Goal: Task Accomplishment & Management: Complete application form

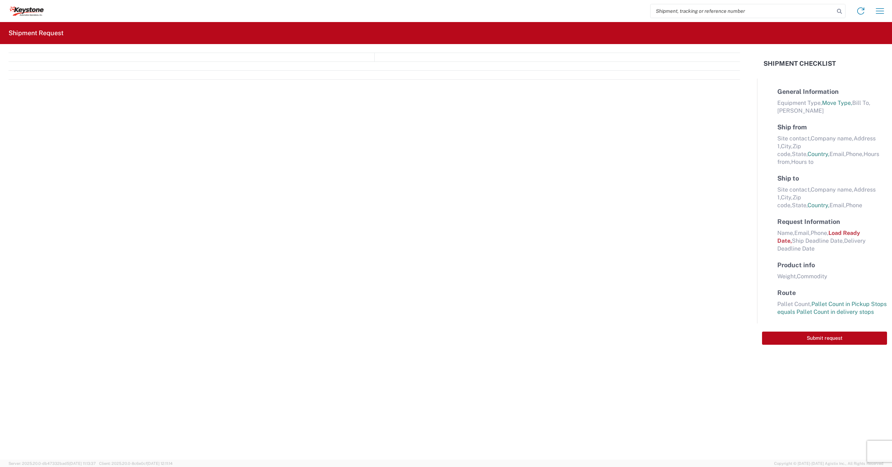
select select "FULL"
select select "US"
select select "LBS"
select select "IN"
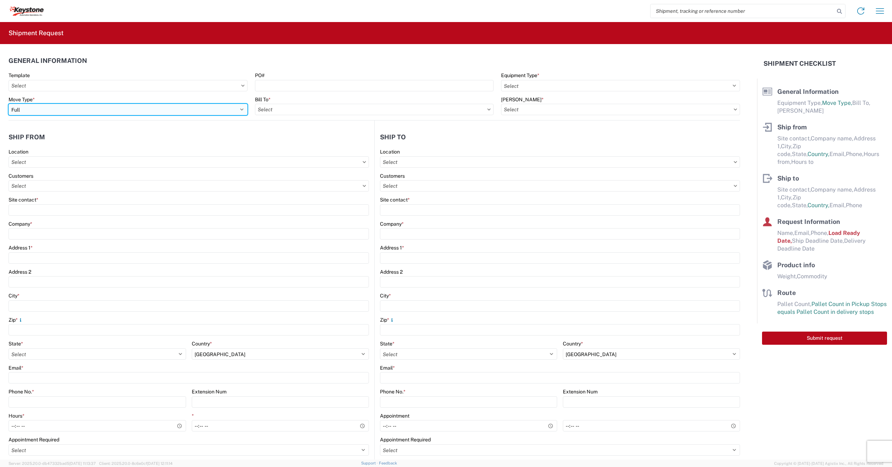
click at [39, 108] on select "Select Full Partial TL" at bounding box center [128, 109] width 239 height 11
select select "PARTIAL_TL"
click at [9, 104] on select "Select Full Partial TL" at bounding box center [128, 109] width 239 height 11
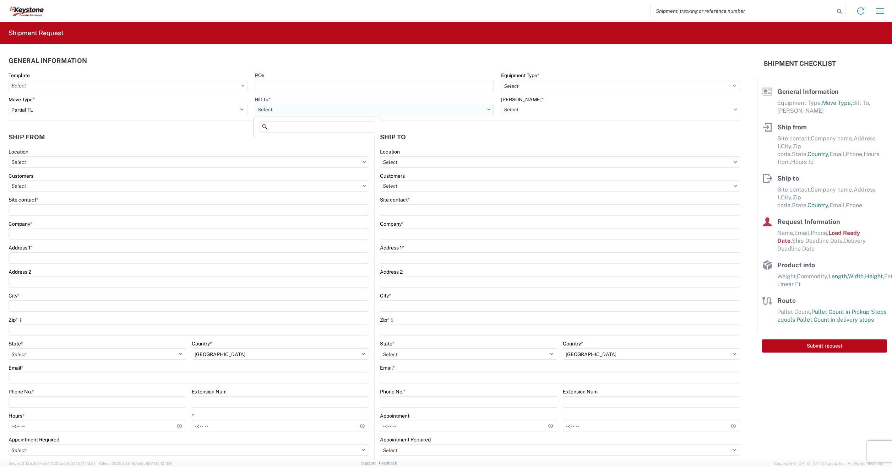
click at [314, 114] on input "text" at bounding box center [374, 109] width 239 height 11
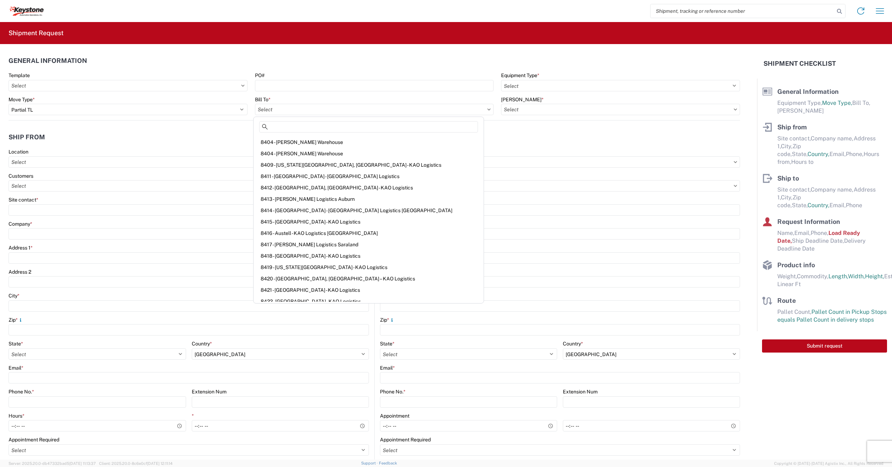
scroll to position [36, 0]
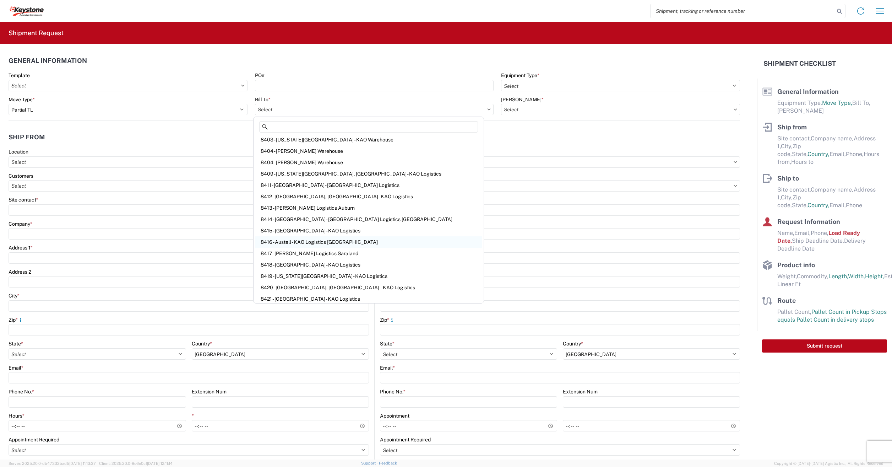
click at [318, 239] on div "8416 - Austell - KAO Logistics [GEOGRAPHIC_DATA]" at bounding box center [368, 241] width 227 height 11
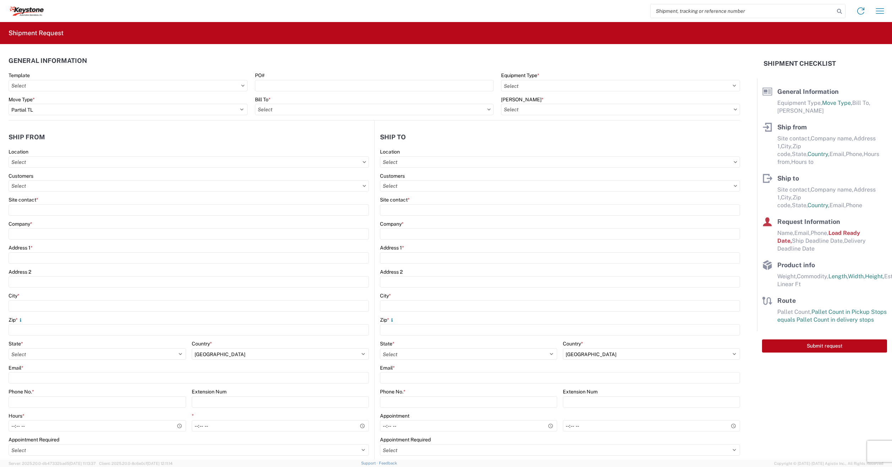
type input "8416 - Austell - KAO Logistics [GEOGRAPHIC_DATA]"
click at [570, 106] on input "text" at bounding box center [620, 109] width 239 height 11
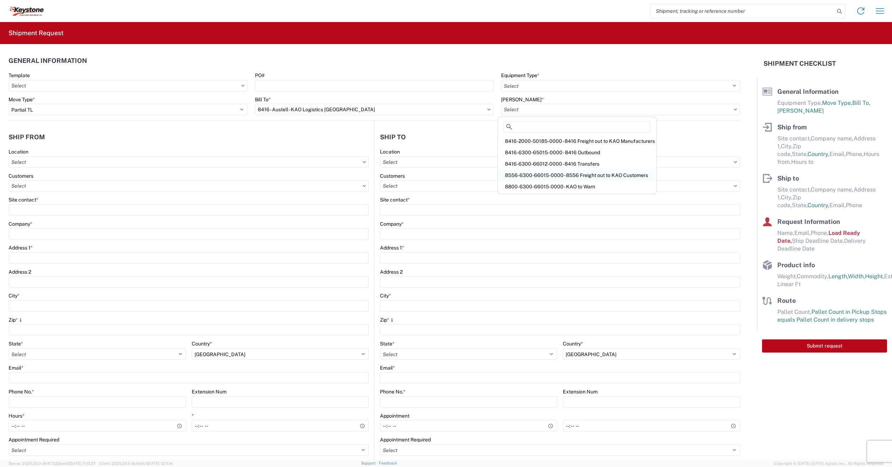
click at [528, 170] on div "8556-6300-66015-0000 - 8556 Freight out to KAO Customers" at bounding box center [577, 174] width 156 height 11
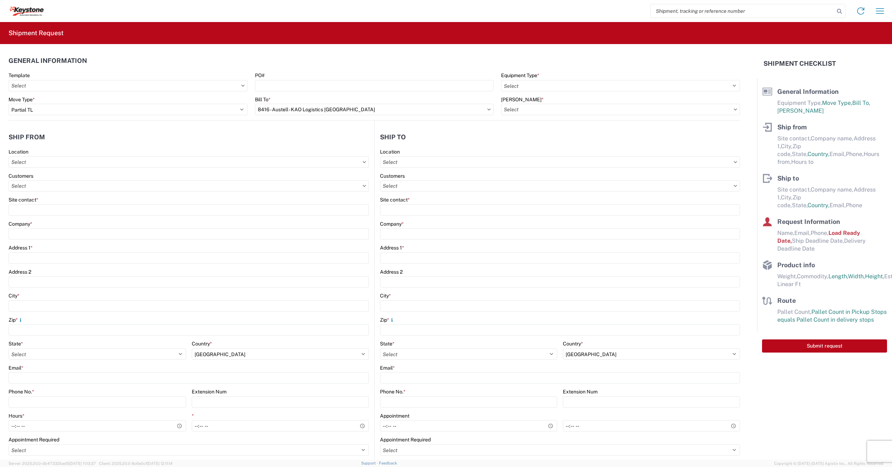
type input "8556-6300-66015-0000 - 8556 Freight out to KAO Customers"
click at [18, 165] on input "text" at bounding box center [189, 161] width 360 height 11
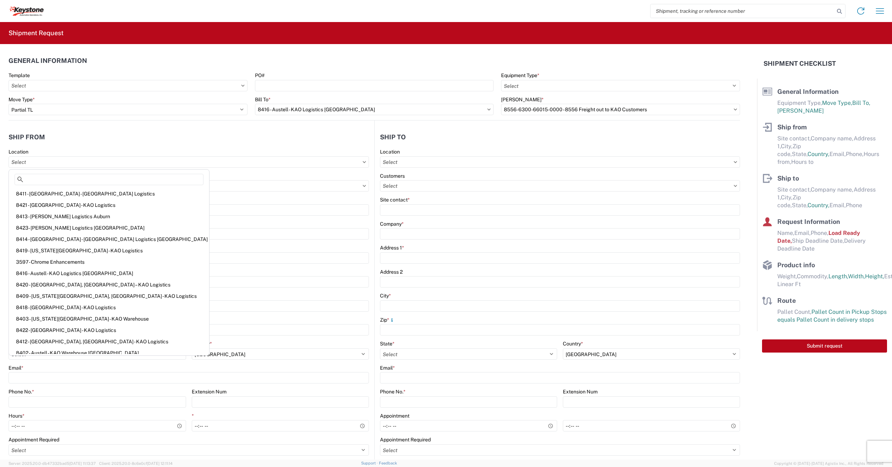
click at [186, 139] on header "Ship from" at bounding box center [192, 137] width 366 height 16
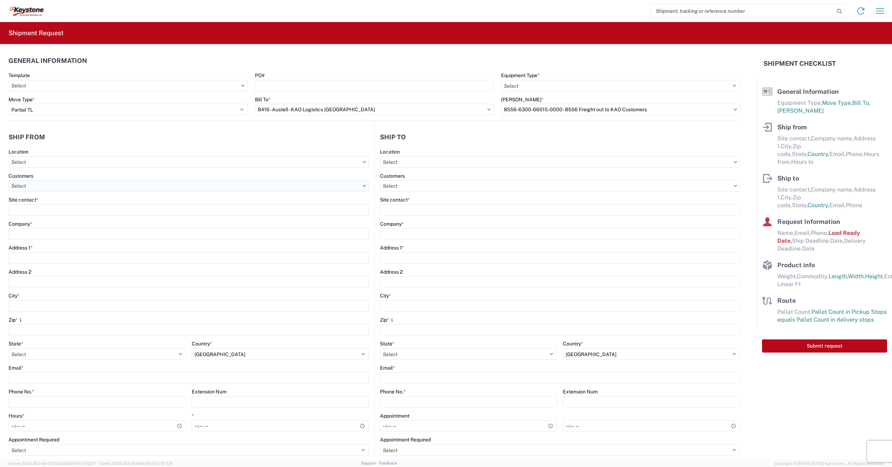
click at [23, 189] on input "text" at bounding box center [189, 185] width 360 height 11
click at [61, 186] on input "text" at bounding box center [189, 185] width 360 height 11
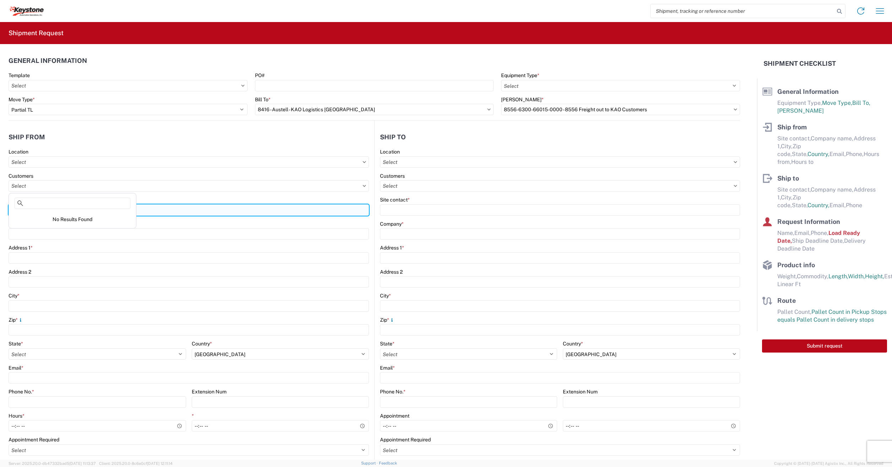
click at [254, 204] on input "Site contact *" at bounding box center [189, 209] width 360 height 11
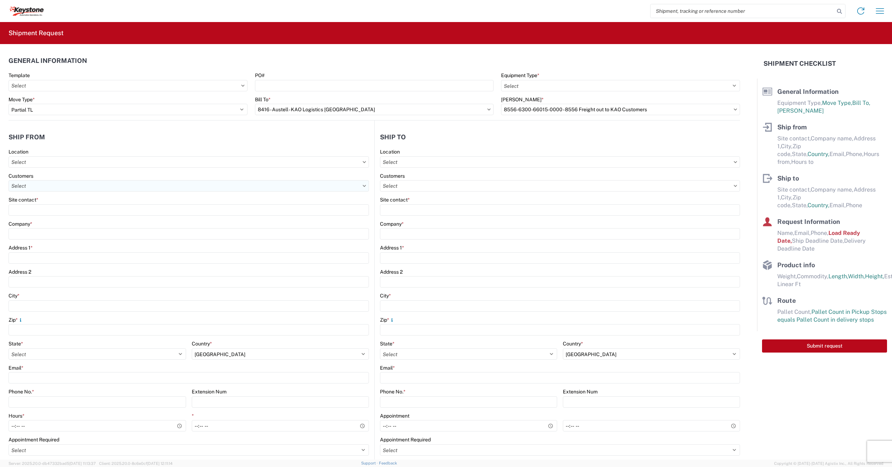
click at [32, 188] on input "text" at bounding box center [189, 185] width 360 height 11
type input "d"
click at [163, 233] on div "Company *" at bounding box center [189, 232] width 360 height 6
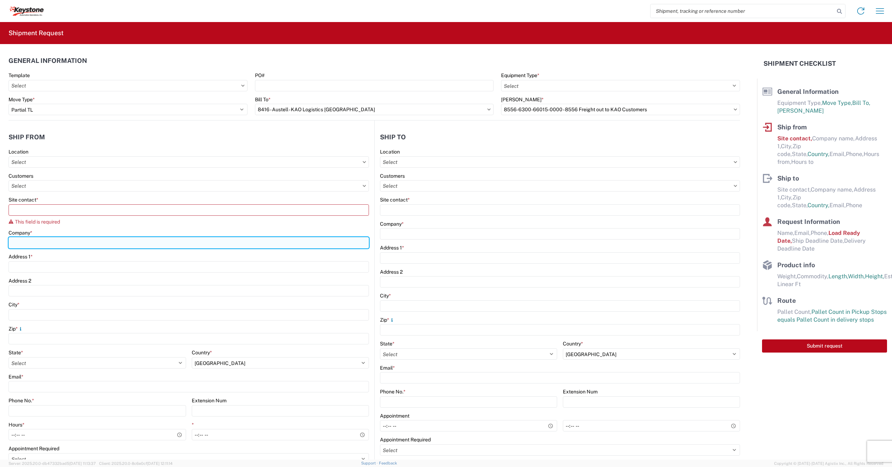
click at [47, 245] on input "Company *" at bounding box center [189, 242] width 360 height 11
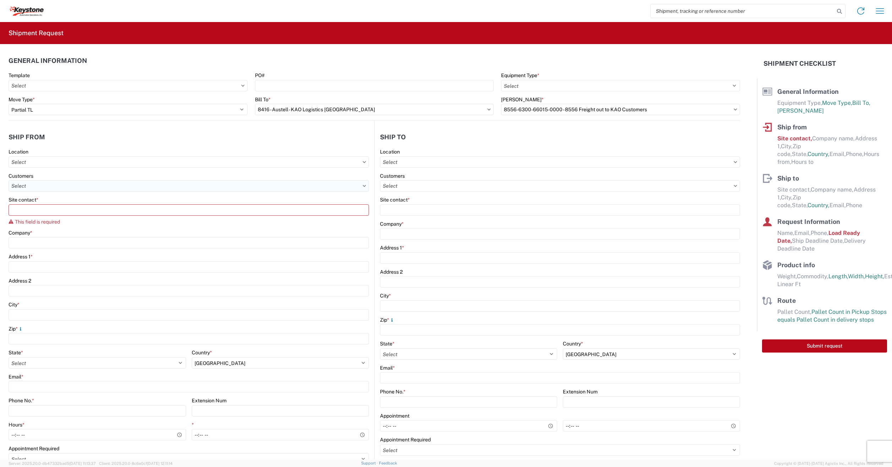
click at [26, 186] on input "text" at bounding box center [189, 185] width 360 height 11
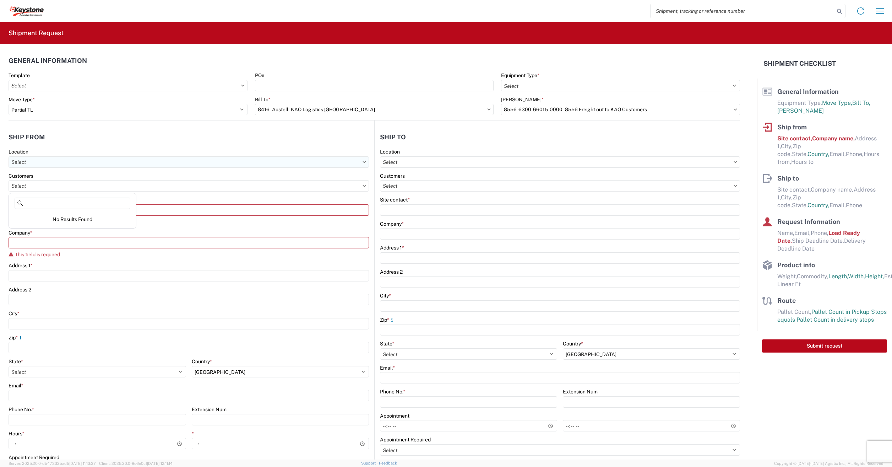
click at [37, 162] on input "text" at bounding box center [189, 161] width 360 height 11
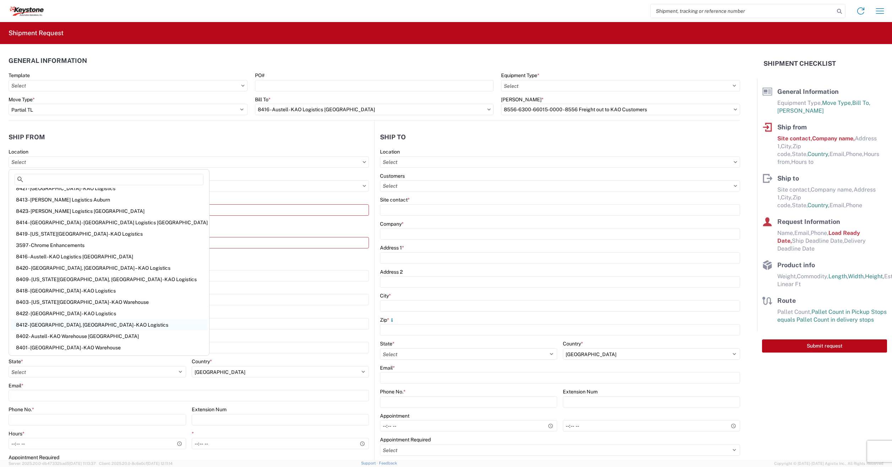
scroll to position [0, 0]
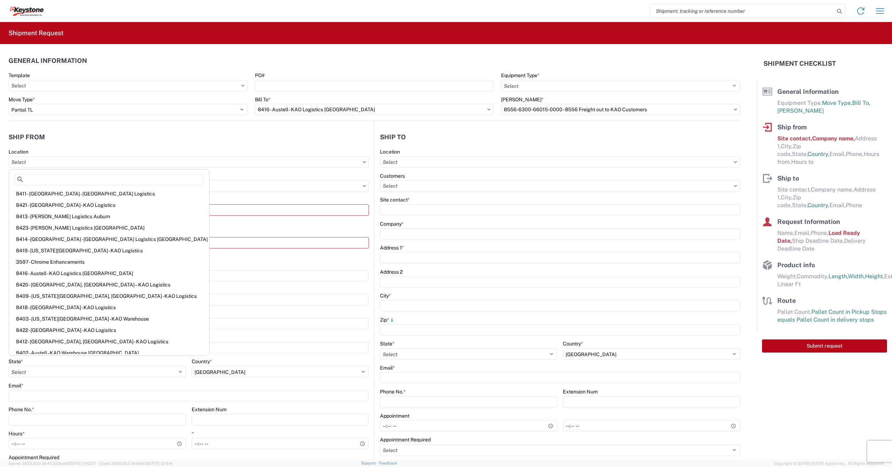
click at [104, 131] on header "Ship from" at bounding box center [192, 137] width 366 height 16
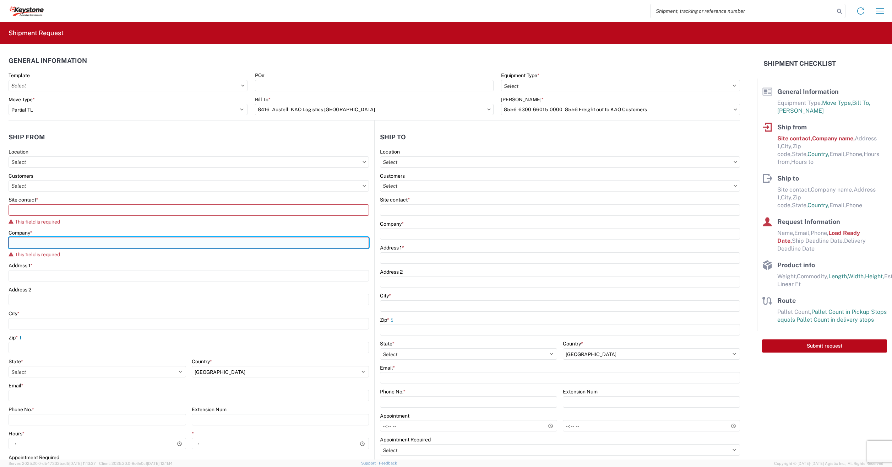
click at [20, 239] on input "Company *" at bounding box center [189, 242] width 360 height 11
type input "Dometic"
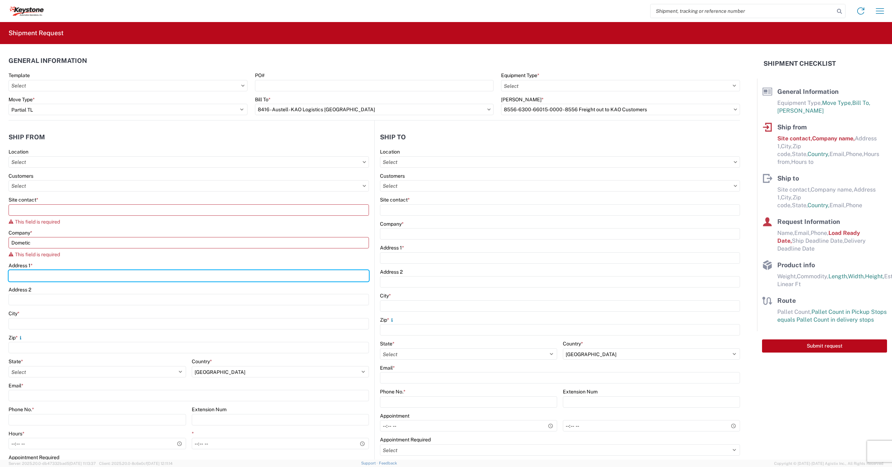
type input "[STREET_ADDRESS]"
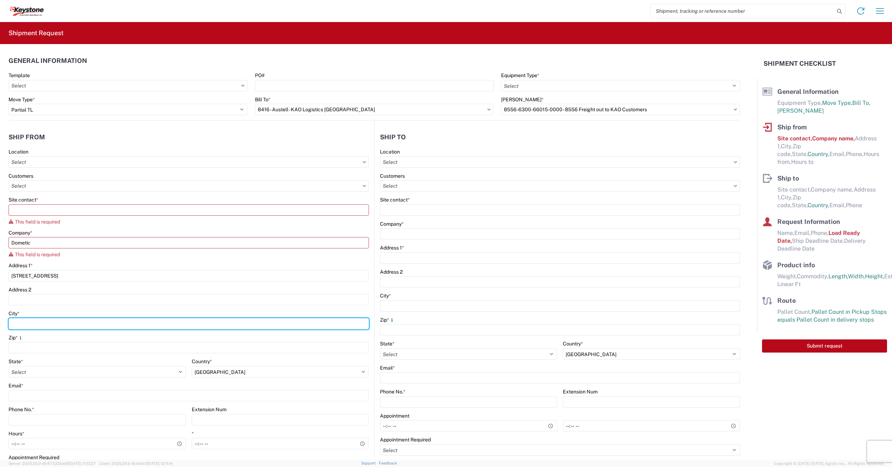
type input "[GEOGRAPHIC_DATA]"
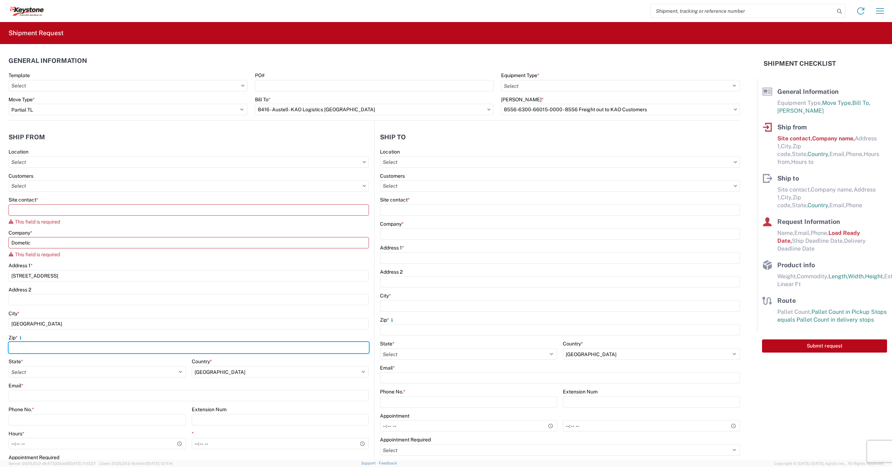
type input "75051"
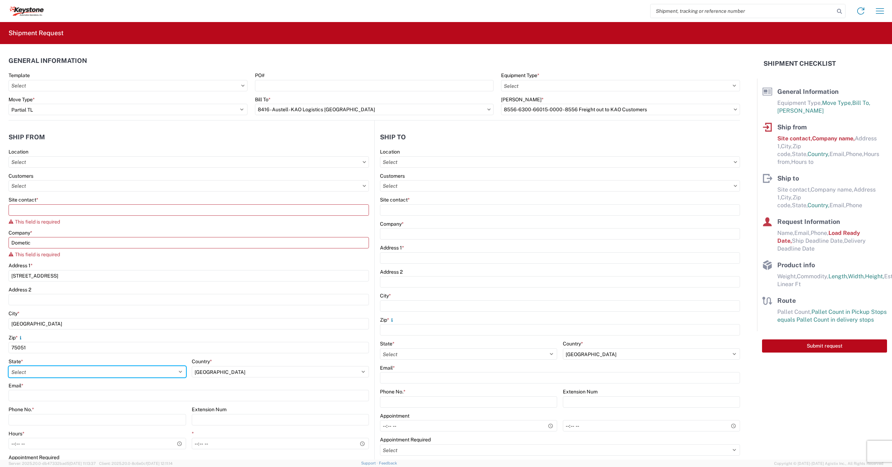
select select "[GEOGRAPHIC_DATA]"
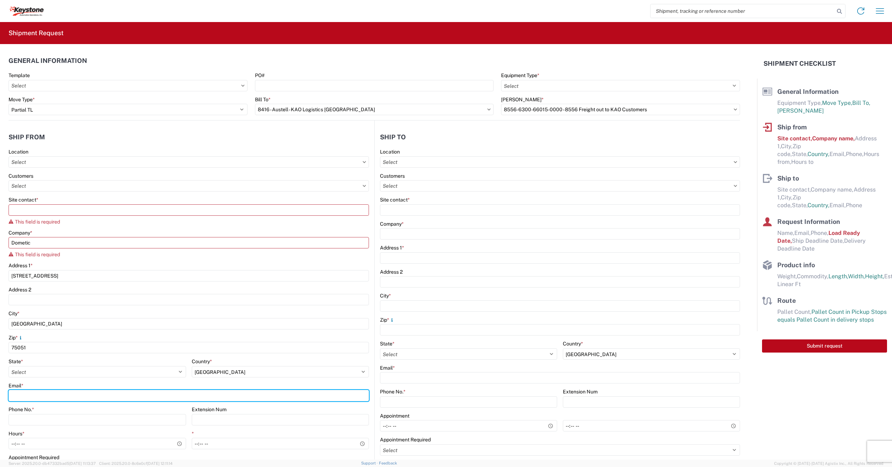
type input "[EMAIL_ADDRESS][PERSON_NAME][DOMAIN_NAME]"
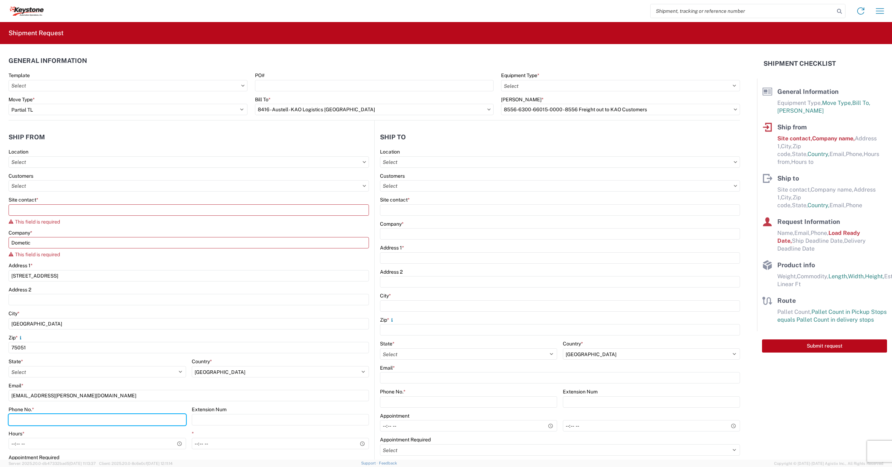
type input "3304395548"
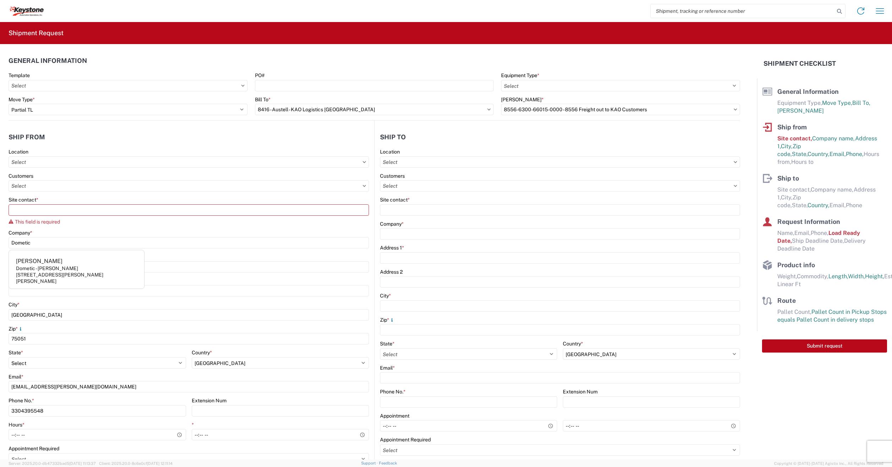
click at [140, 138] on header "Ship from" at bounding box center [192, 137] width 366 height 16
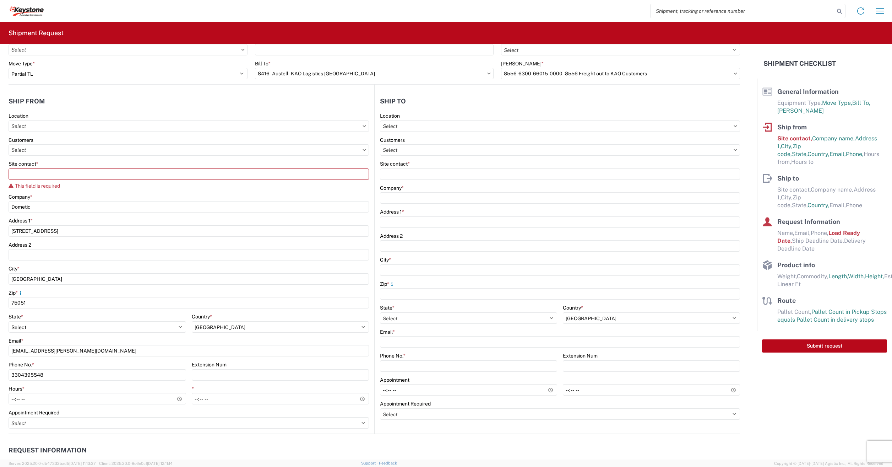
scroll to position [36, 0]
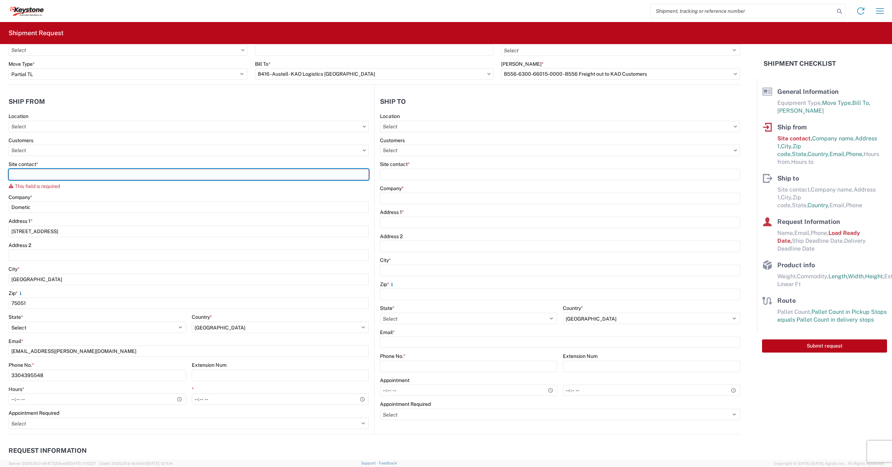
click at [36, 176] on input "Site contact *" at bounding box center [189, 174] width 360 height 11
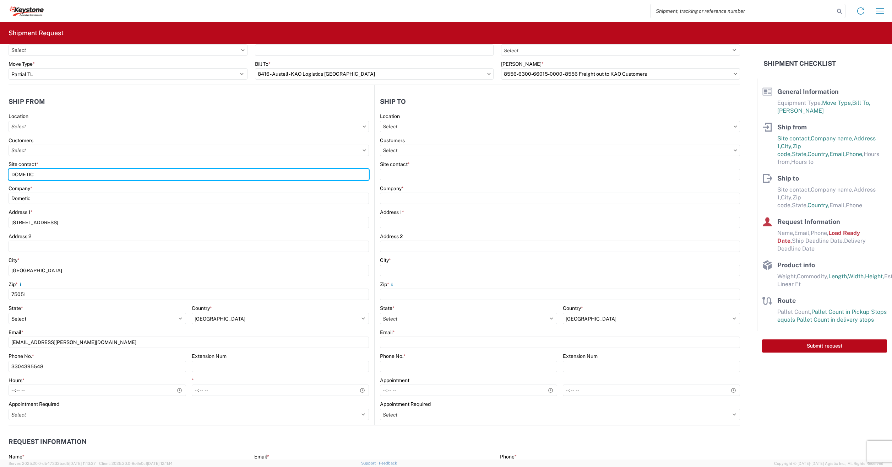
type input "DOMETIC"
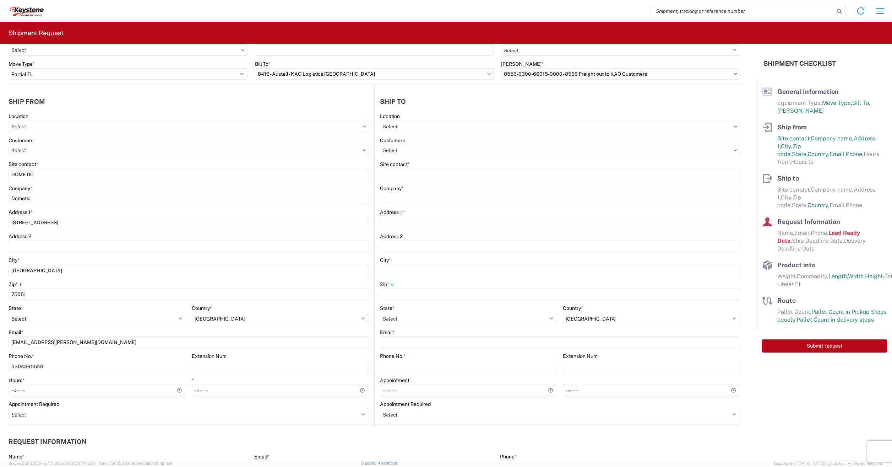
click at [77, 110] on agx-form-section "Ship from Location Customers Site contact * DOMETIC Company * Dometic Address 1…" at bounding box center [192, 258] width 366 height 331
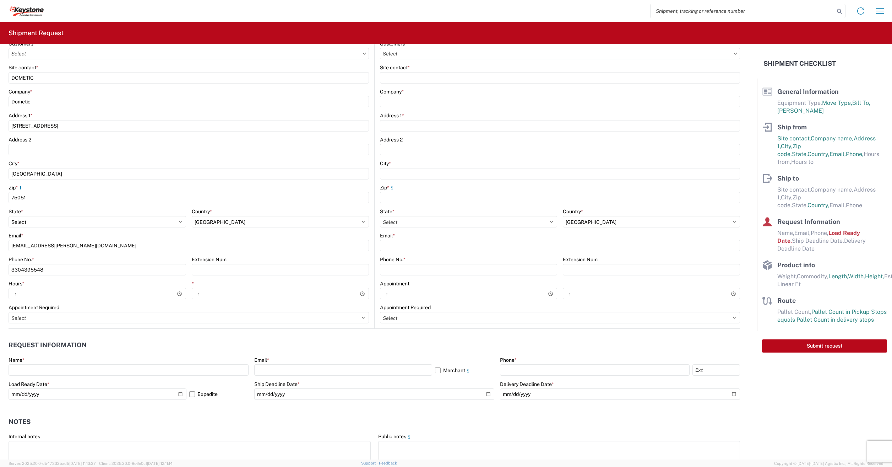
scroll to position [142, 0]
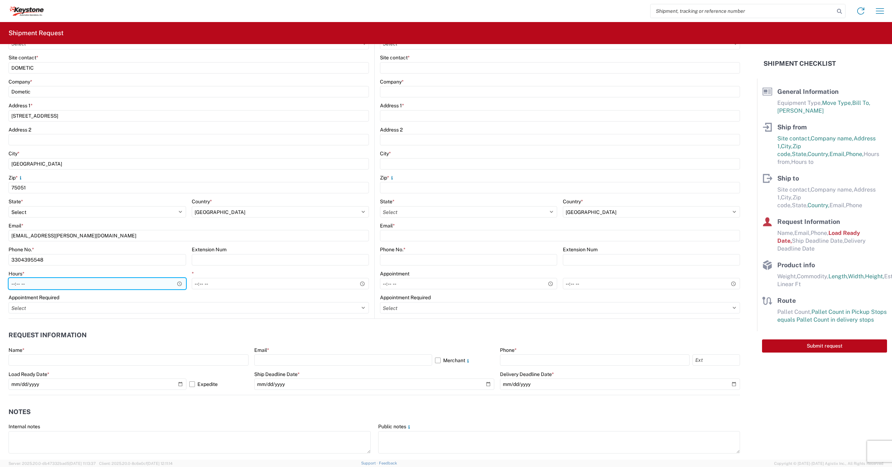
click at [36, 280] on input "Hours *" at bounding box center [98, 283] width 178 height 11
click at [179, 282] on input "Hours *" at bounding box center [98, 283] width 178 height 11
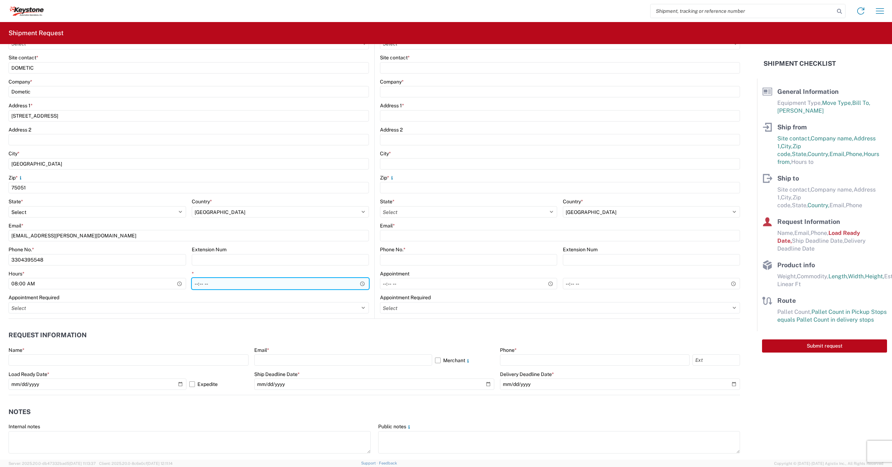
type input "08:00"
click at [201, 284] on input "*" at bounding box center [281, 283] width 178 height 11
click at [356, 284] on input "*" at bounding box center [281, 283] width 178 height 11
type input "15:30"
click at [160, 293] on agx-form-control-wrapper-v2 "Hours * 08:00" at bounding box center [98, 282] width 178 height 24
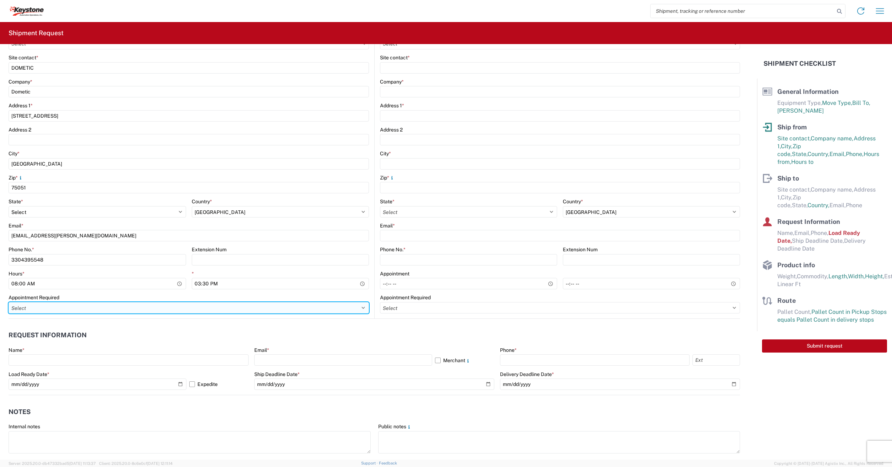
click at [66, 308] on select "Select Appt Required Appt Not Required Appt - First available" at bounding box center [189, 307] width 360 height 11
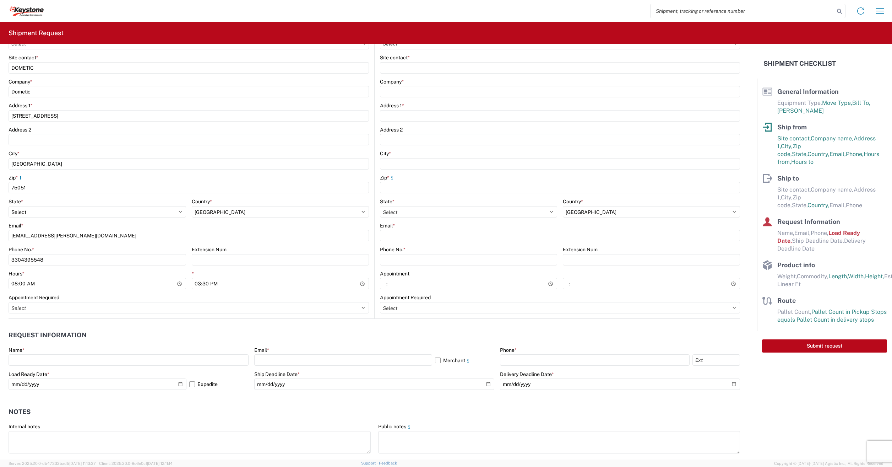
click at [100, 294] on div "Appointment Required" at bounding box center [189, 297] width 360 height 6
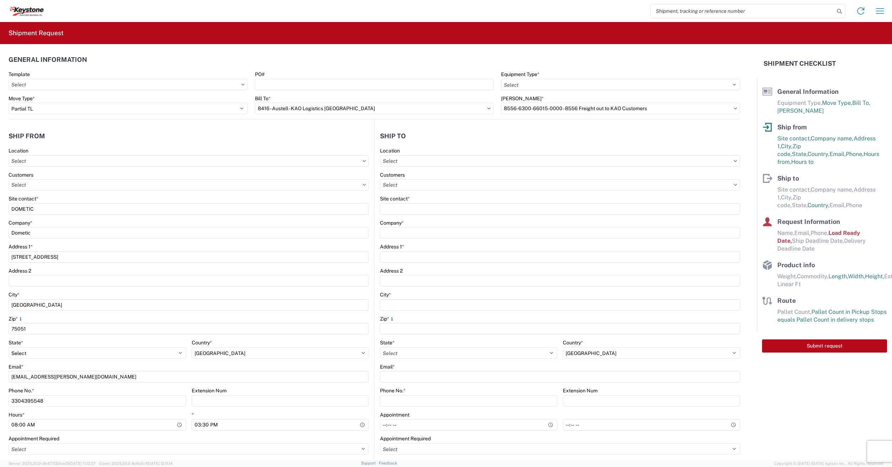
scroll to position [0, 0]
click at [395, 162] on input "text" at bounding box center [560, 161] width 360 height 11
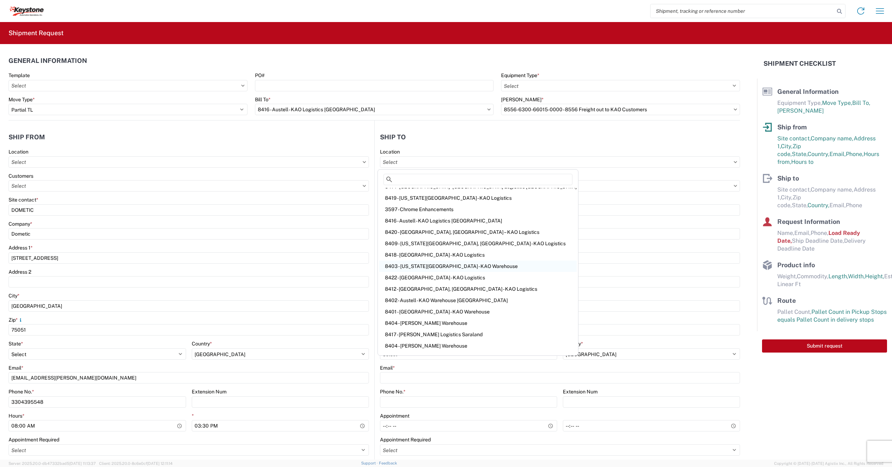
scroll to position [61, 0]
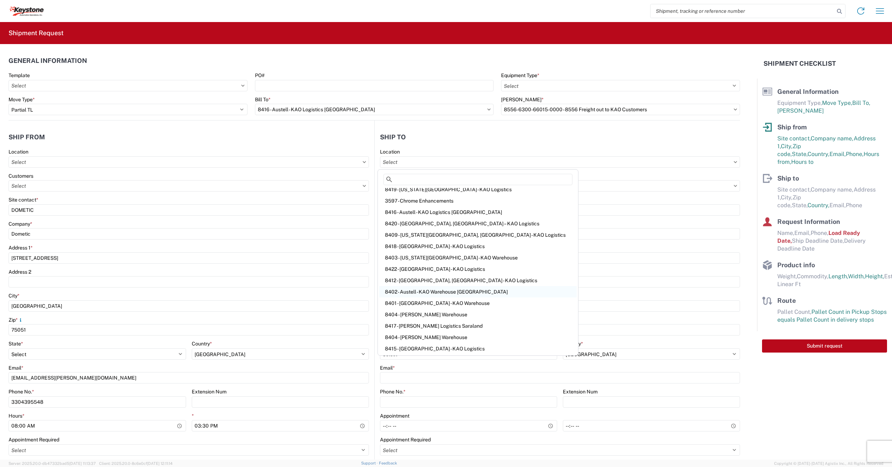
click at [416, 292] on div "8402 - Austell - KAO Warehouse [GEOGRAPHIC_DATA]" at bounding box center [477, 291] width 197 height 11
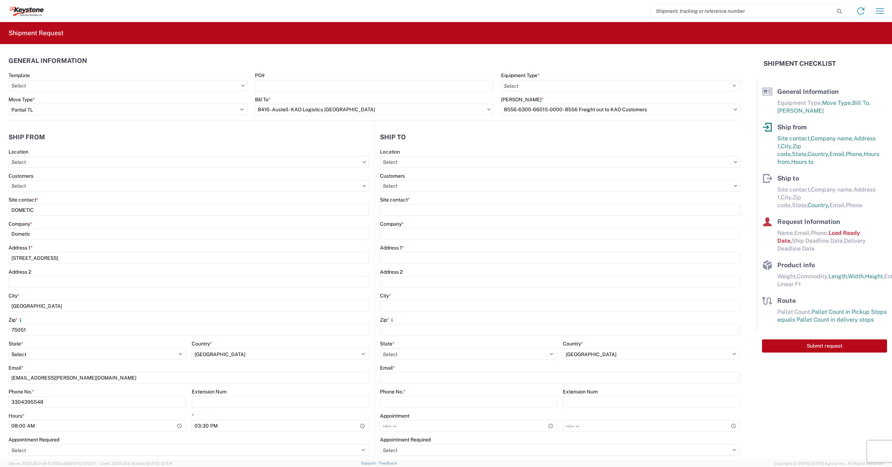
type input "8402 - Austell - KAO Warehouse [GEOGRAPHIC_DATA]"
type input "KAO"
type input "[STREET_ADDRESS][PERSON_NAME]"
type input "Austell"
type input "30168"
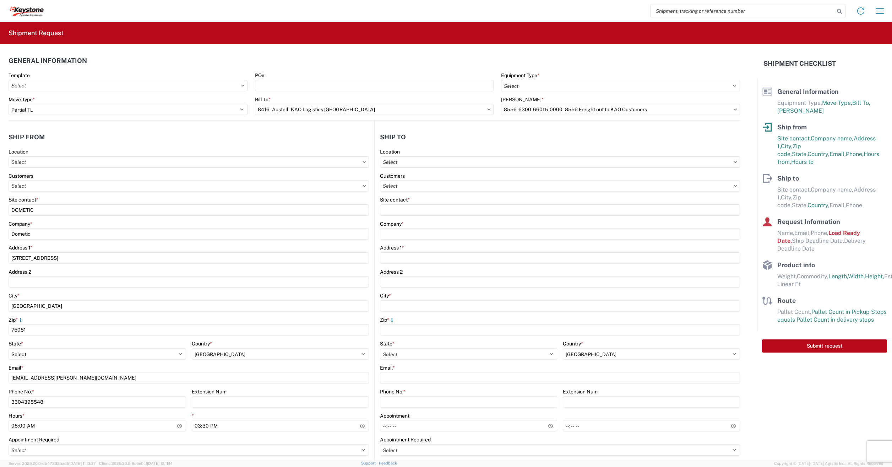
type input "07:00"
type input "17:00"
select select
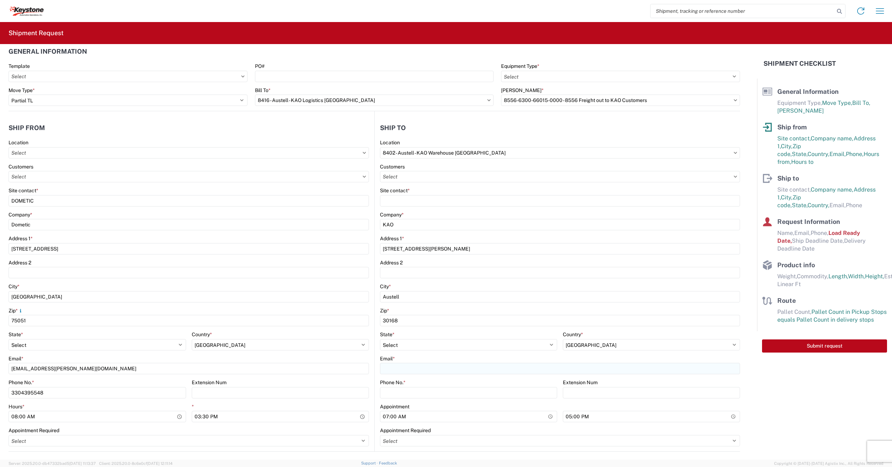
scroll to position [36, 0]
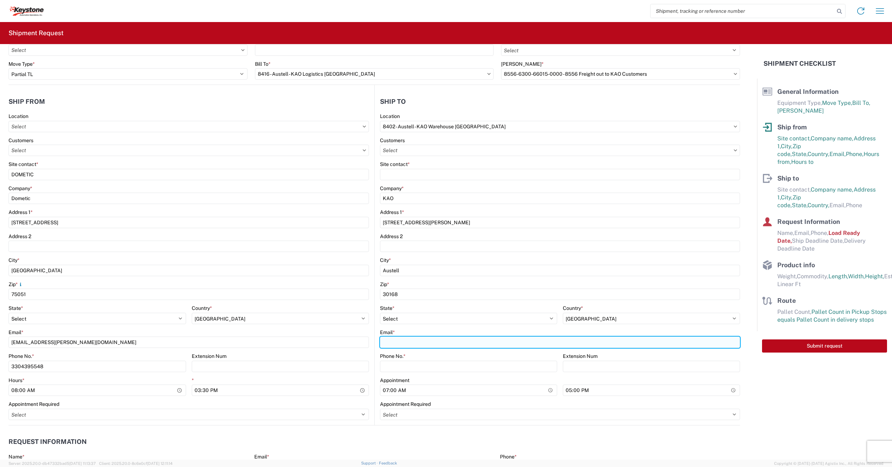
click at [393, 341] on input "Email *" at bounding box center [560, 341] width 360 height 11
type input "3304395548"
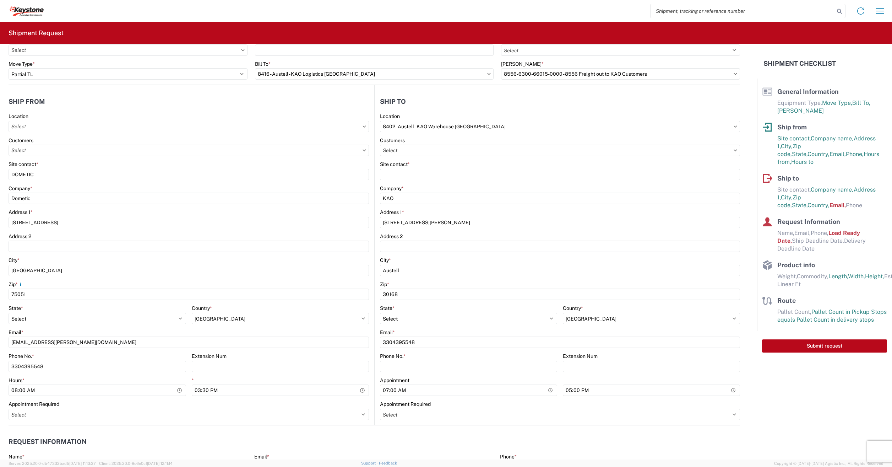
click at [336, 446] on header "Request Information" at bounding box center [374, 442] width 731 height 16
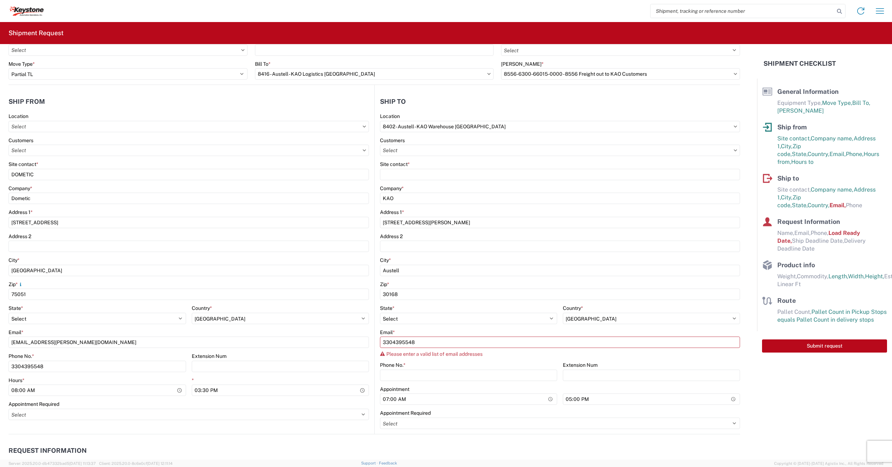
scroll to position [178, 0]
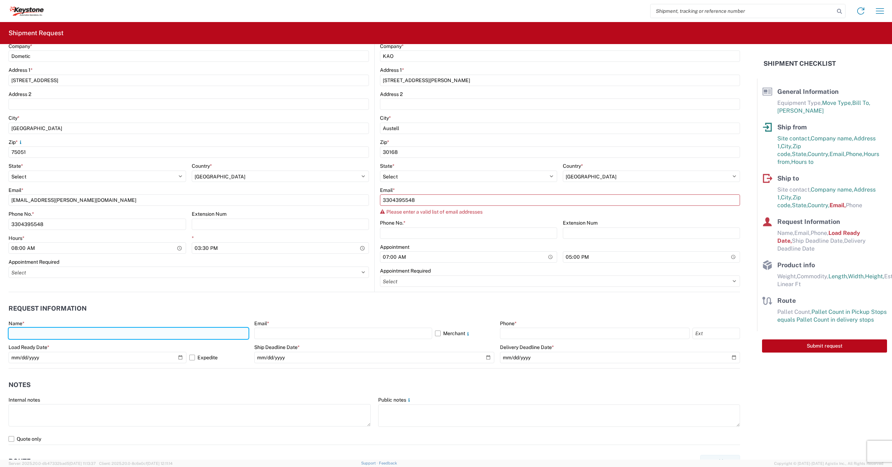
click at [25, 333] on input "text" at bounding box center [129, 332] width 240 height 11
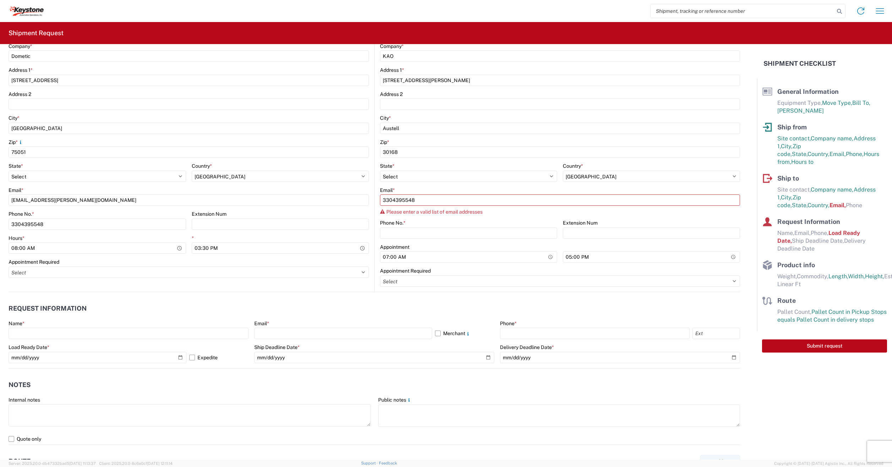
click at [91, 313] on header "Request Information" at bounding box center [374, 308] width 731 height 16
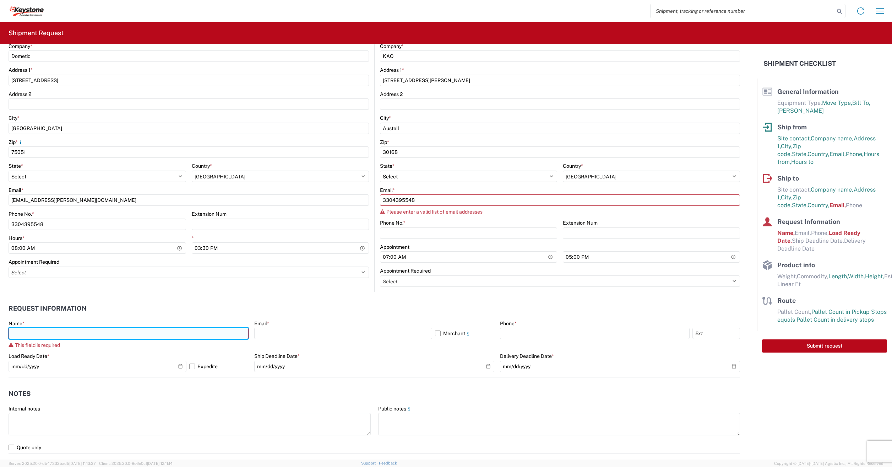
click at [21, 334] on input "text" at bounding box center [129, 332] width 240 height 11
type input "f"
type input "d"
type input "[PERSON_NAME]"
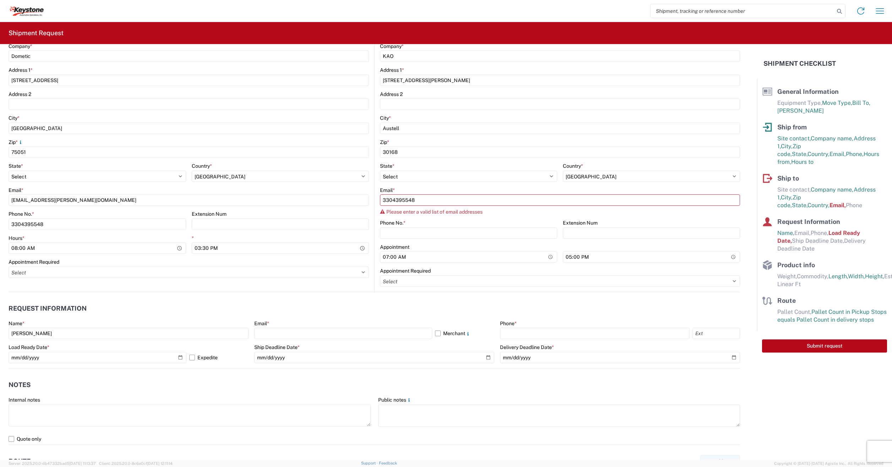
click at [249, 299] on agx-request-info "Request Information Name * [PERSON_NAME] Email * Merchant Phone * Load Ready Da…" at bounding box center [374, 330] width 731 height 76
click at [268, 332] on input "text" at bounding box center [343, 332] width 178 height 11
type input "[EMAIL_ADDRESS][PERSON_NAME][DOMAIN_NAME]"
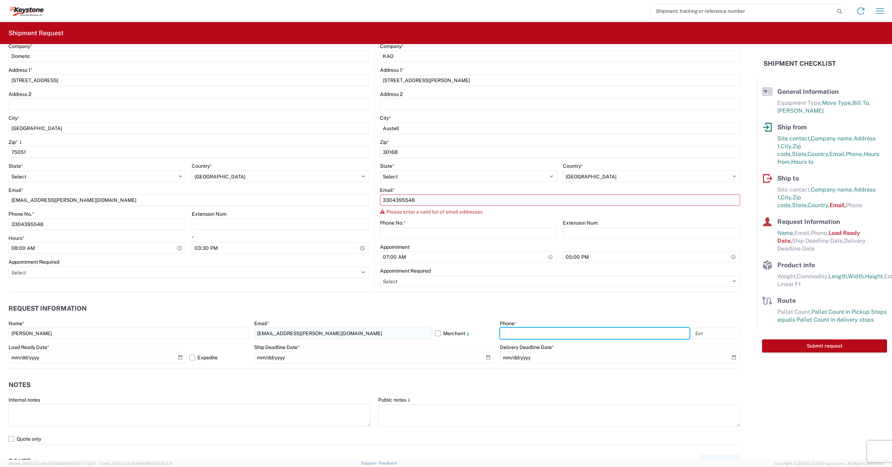
type input "3304395548"
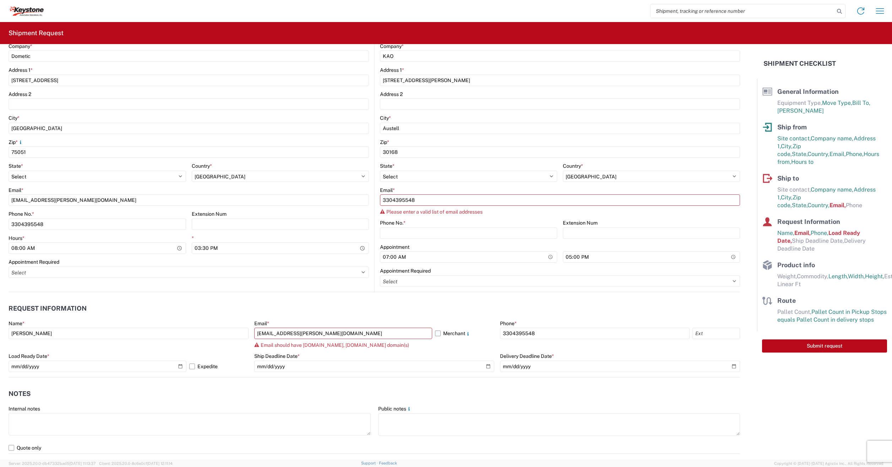
click at [436, 333] on label "Merchant" at bounding box center [464, 332] width 59 height 11
click at [0, 0] on input "Merchant" at bounding box center [0, 0] width 0 height 0
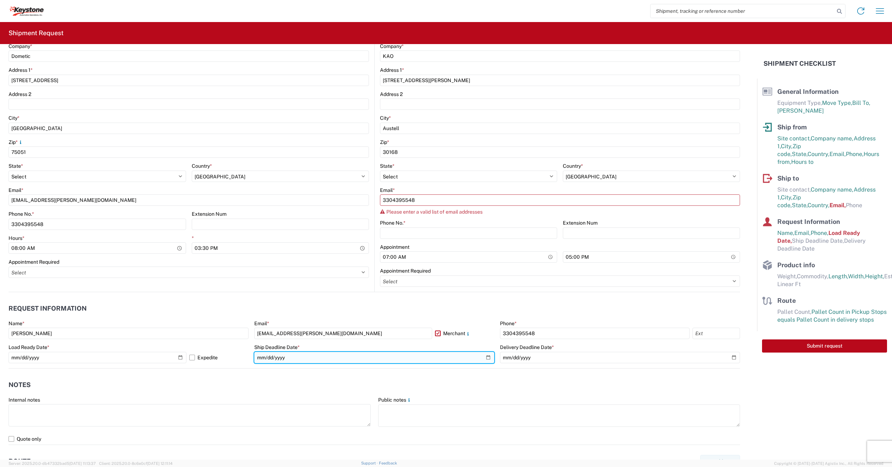
click at [264, 359] on input "date" at bounding box center [374, 357] width 240 height 11
click at [486, 355] on input "date" at bounding box center [374, 357] width 240 height 11
type input "[DATE]"
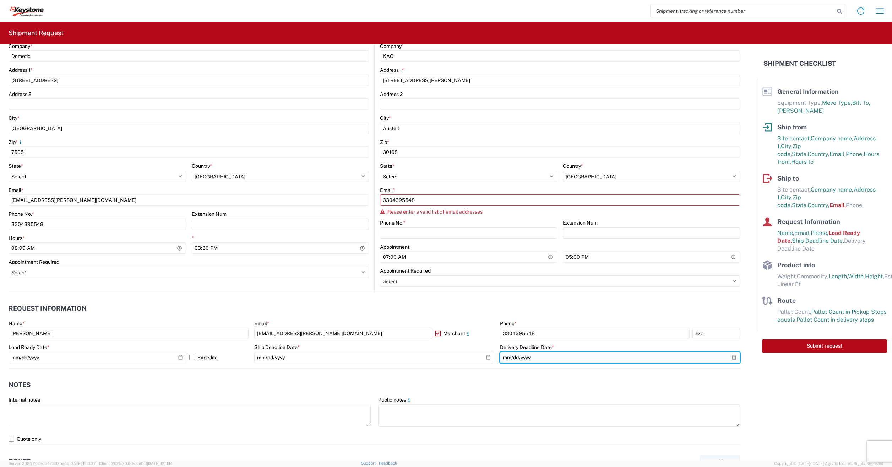
click at [513, 362] on input "date" at bounding box center [620, 357] width 240 height 11
click at [728, 358] on input "date" at bounding box center [620, 357] width 240 height 11
type input "[DATE]"
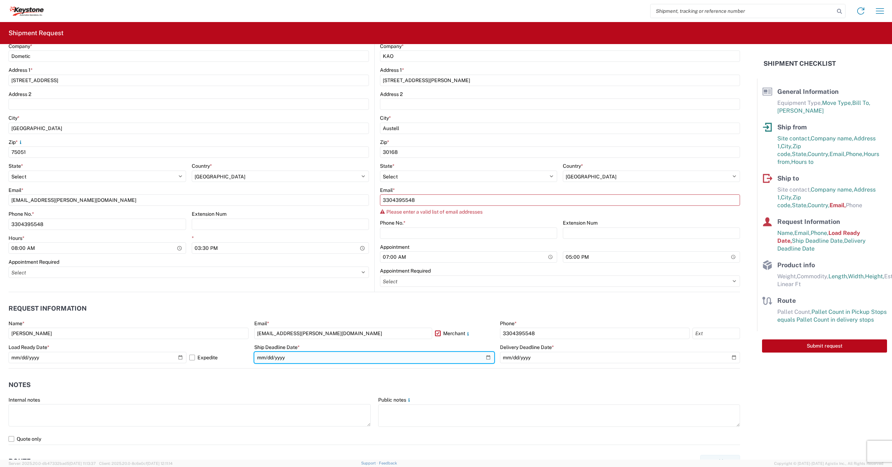
click at [487, 356] on input "[DATE]" at bounding box center [374, 357] width 240 height 11
click at [485, 360] on input "[DATE]" at bounding box center [374, 357] width 240 height 11
click at [489, 360] on input "[DATE]" at bounding box center [374, 357] width 240 height 11
click at [487, 358] on input "[DATE]" at bounding box center [374, 357] width 240 height 11
type input "[DATE]"
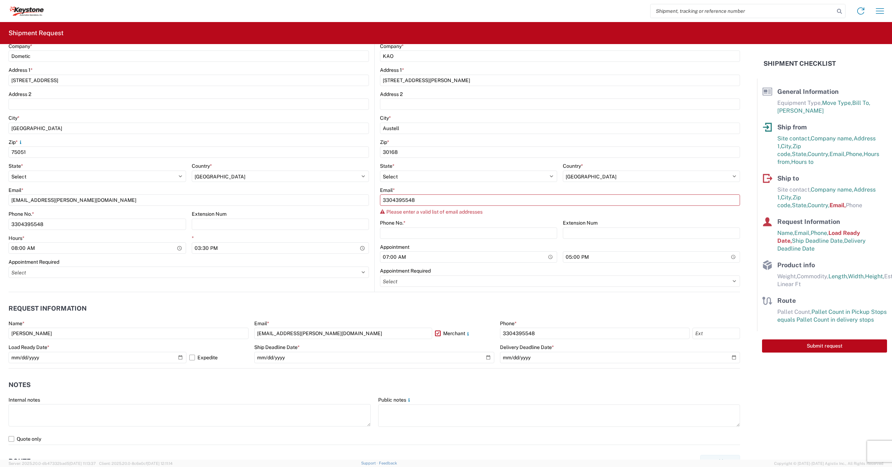
click at [254, 387] on header "Notes" at bounding box center [374, 385] width 731 height 16
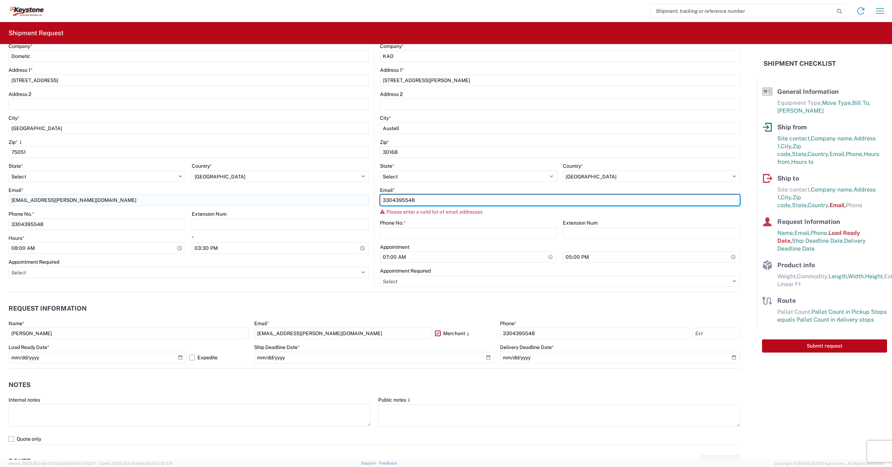
drag, startPoint x: 421, startPoint y: 203, endPoint x: 326, endPoint y: 201, distance: 94.8
click at [326, 201] on div "Ship from Location Customers Site contact * DOMETIC Company * Dometic Address 1…" at bounding box center [374, 117] width 731 height 349
paste input "[EMAIL_ADDRESS][DOMAIN_NAME]"
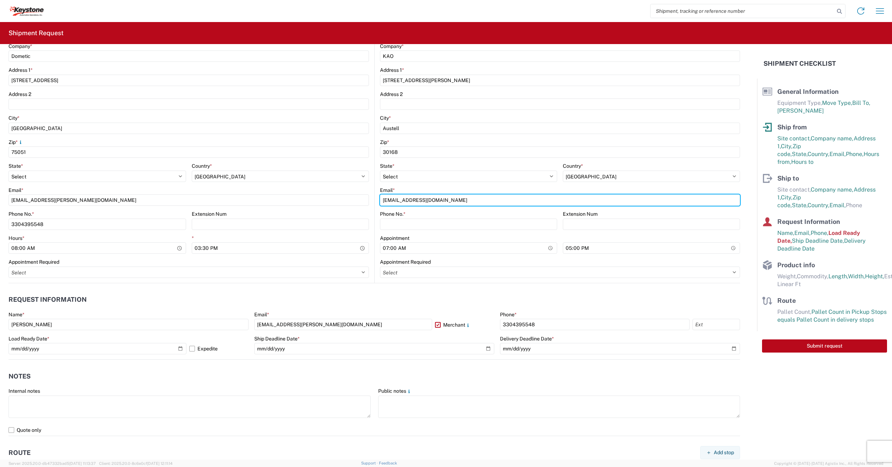
type input "[EMAIL_ADDRESS][DOMAIN_NAME]"
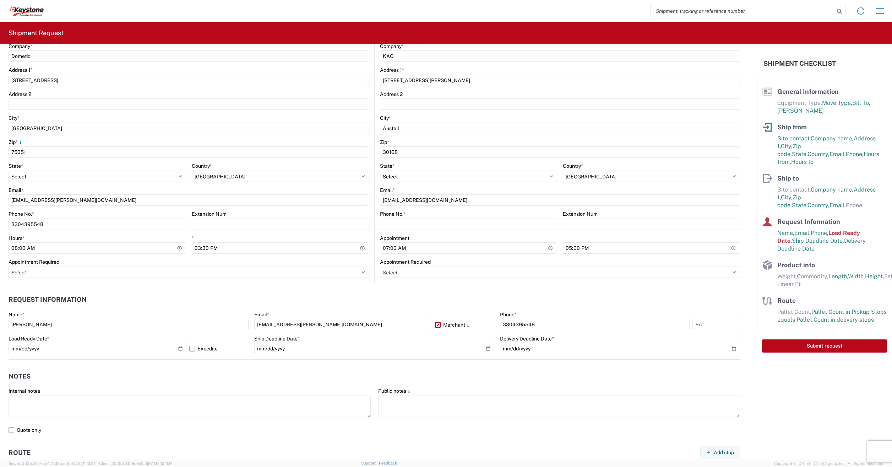
click at [345, 286] on agx-request-info "Request Information Name * [PERSON_NAME] Email * [EMAIL_ADDRESS][PERSON_NAME][D…" at bounding box center [374, 321] width 731 height 76
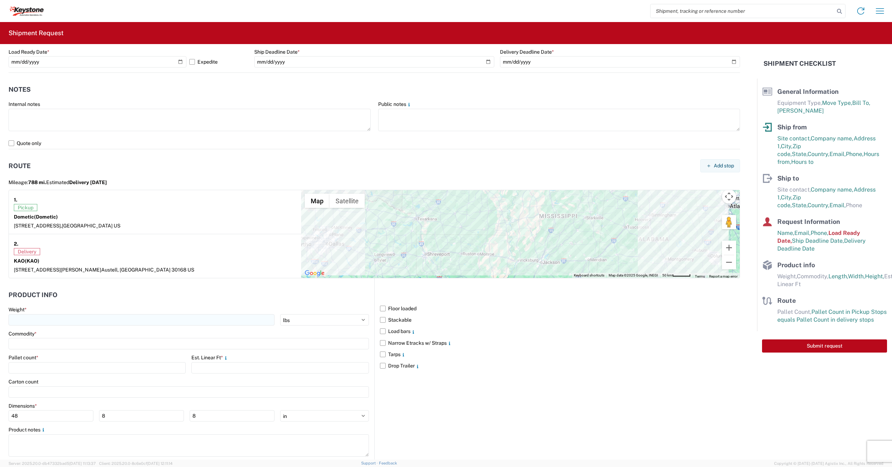
scroll to position [479, 0]
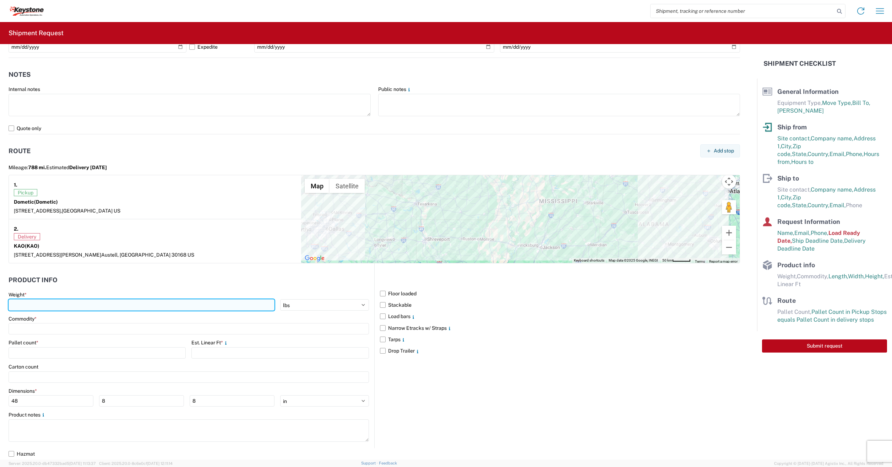
click at [22, 300] on input "number" at bounding box center [142, 304] width 266 height 11
type input "1997"
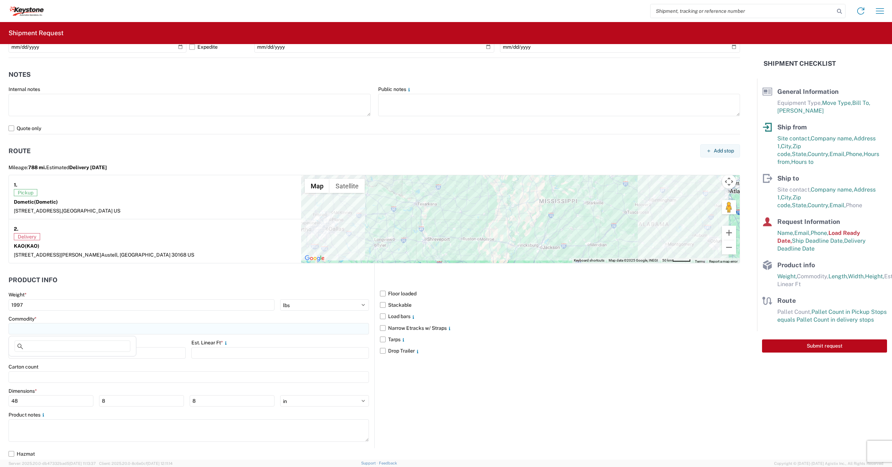
click at [17, 331] on input at bounding box center [189, 328] width 360 height 11
click at [19, 402] on div "Other" at bounding box center [72, 405] width 124 height 11
type input "Other"
click at [27, 349] on input "number" at bounding box center [97, 352] width 177 height 11
type input "9"
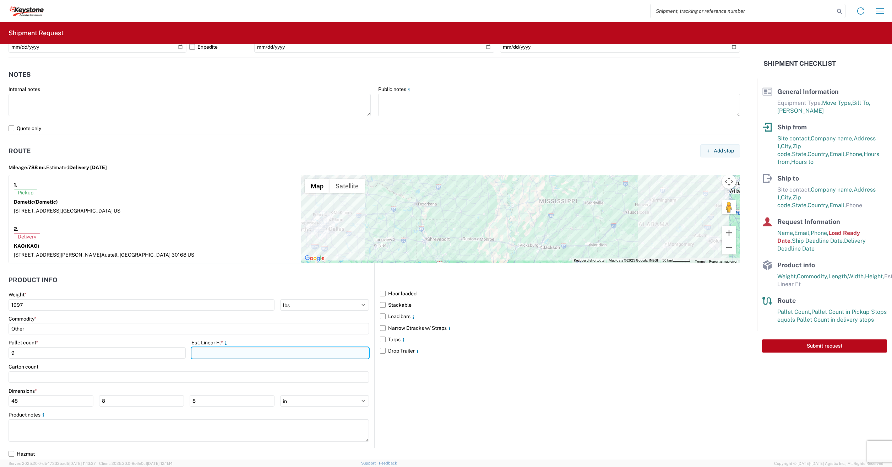
click at [245, 356] on input "number" at bounding box center [279, 352] width 177 height 11
type input "42"
click at [36, 405] on input "48" at bounding box center [51, 400] width 85 height 11
type input "4"
type input "30"
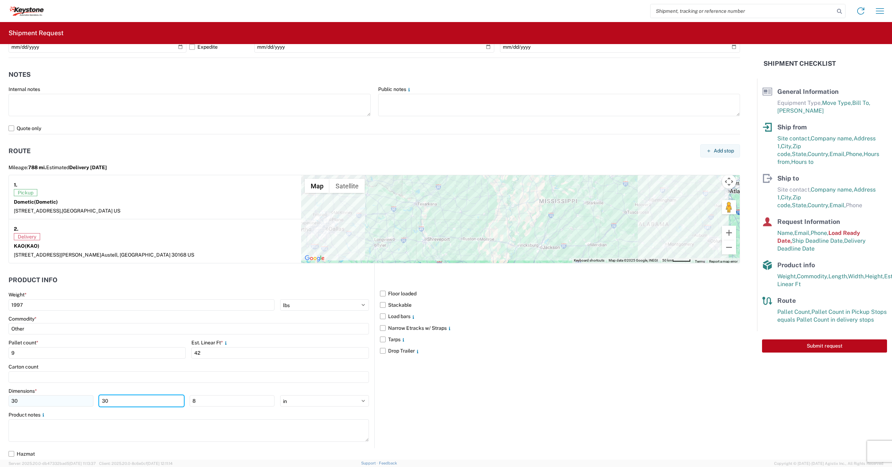
type input "30"
type input "61"
click at [160, 280] on header "Product Info" at bounding box center [192, 280] width 366 height 16
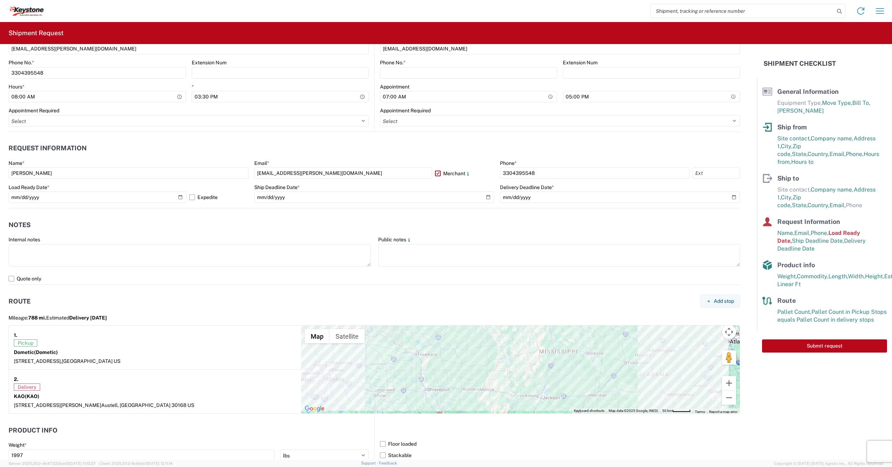
scroll to position [266, 0]
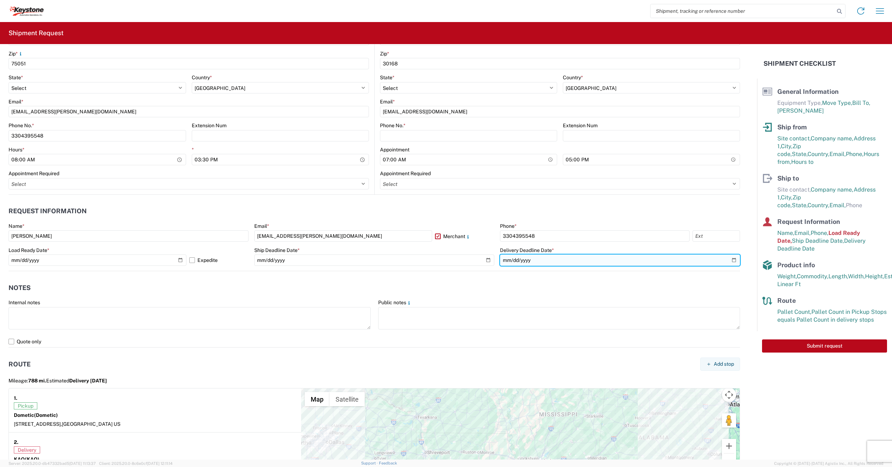
click at [726, 260] on input "[DATE]" at bounding box center [620, 259] width 240 height 11
type input "[DATE]"
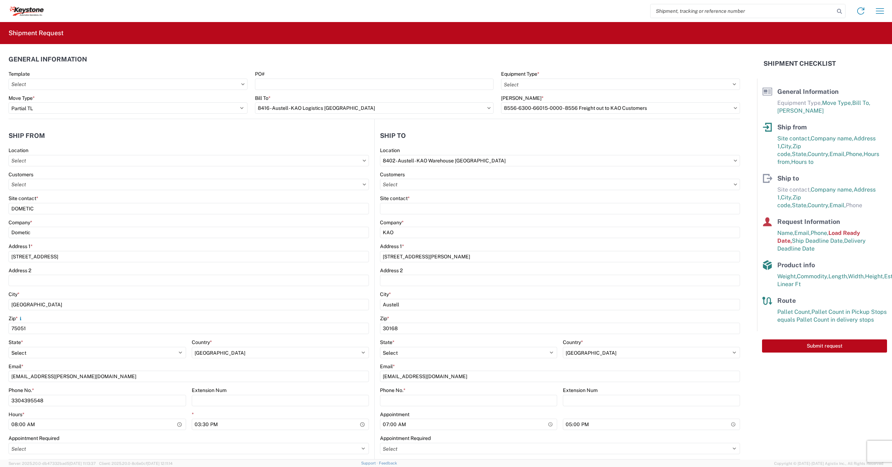
scroll to position [0, 0]
click at [260, 85] on input "PO#" at bounding box center [374, 85] width 239 height 11
type input "4177321"
click at [517, 83] on select "Select 53’ Dry Van Flatbed Dropdeck (van) Lowboy (flatbed) Rail" at bounding box center [620, 85] width 239 height 11
select select "STDV"
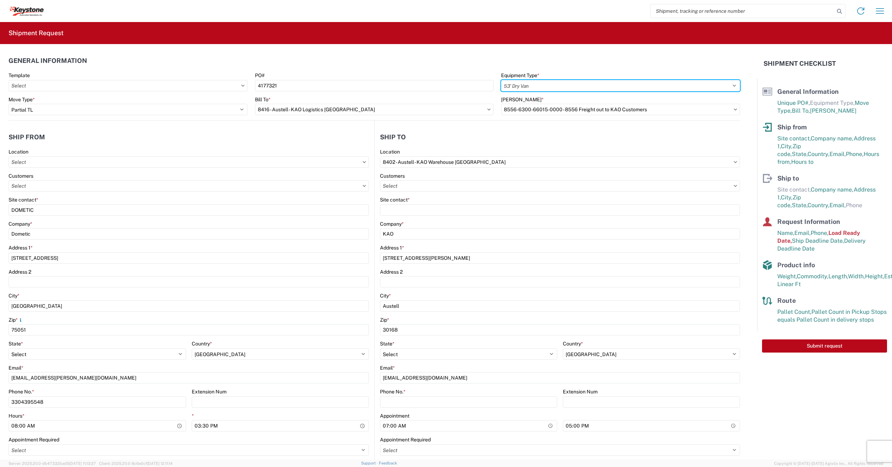
click at [501, 80] on select "Select 53’ Dry Van Flatbed Dropdeck (van) Lowboy (flatbed) Rail" at bounding box center [620, 85] width 239 height 11
click at [401, 60] on header "General Information" at bounding box center [374, 61] width 731 height 16
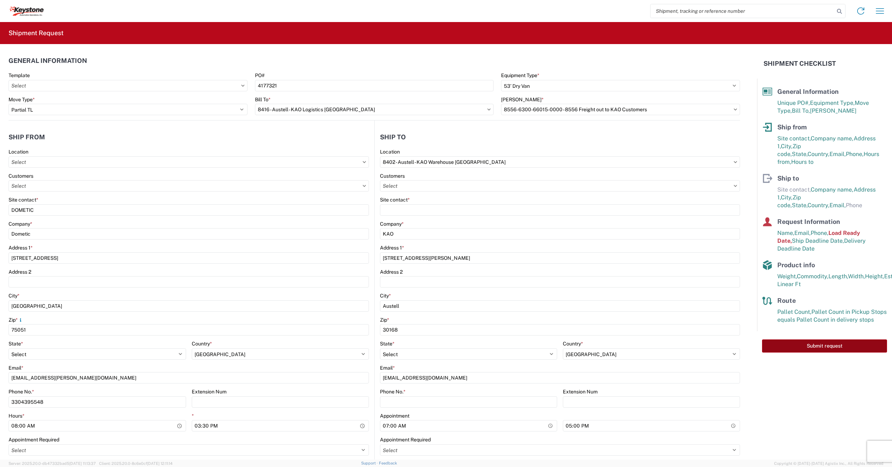
click at [813, 339] on button "Submit request" at bounding box center [824, 345] width 125 height 13
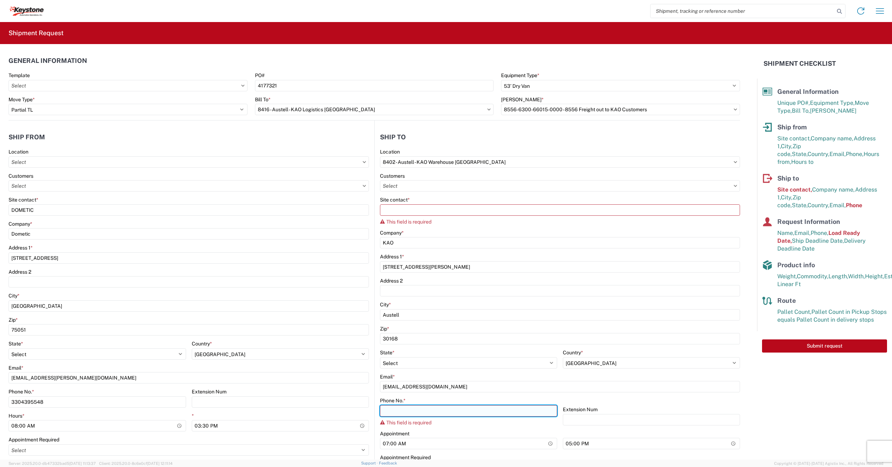
click at [400, 415] on input "Phone No. *" at bounding box center [468, 410] width 177 height 11
paste input "[PHONE_NUMBER]"
type input "[PHONE_NUMBER]"
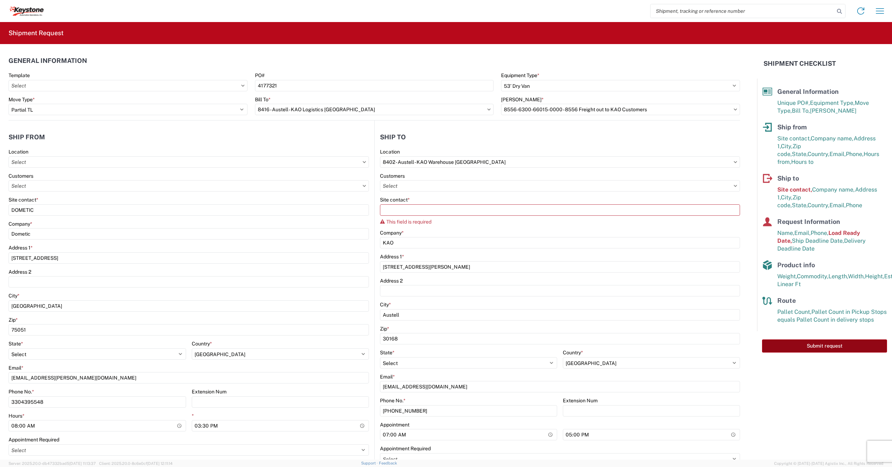
click at [812, 340] on button "Submit request" at bounding box center [824, 345] width 125 height 13
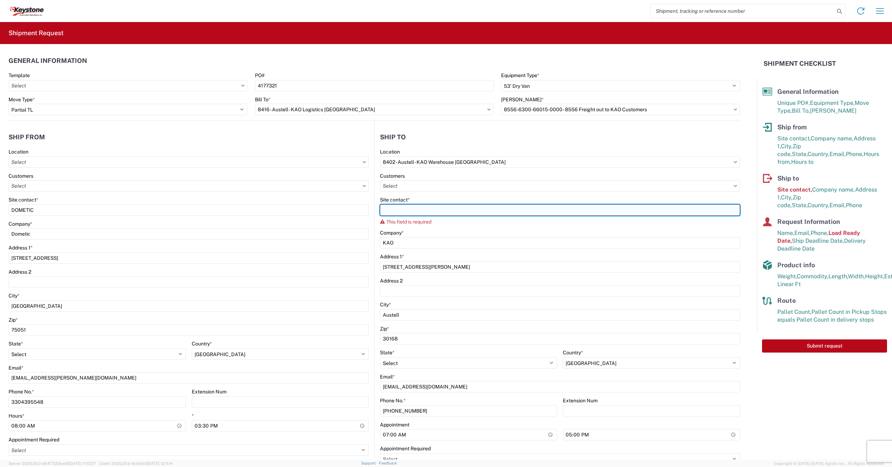
click at [407, 207] on input "Site contact *" at bounding box center [560, 209] width 360 height 11
type input "k"
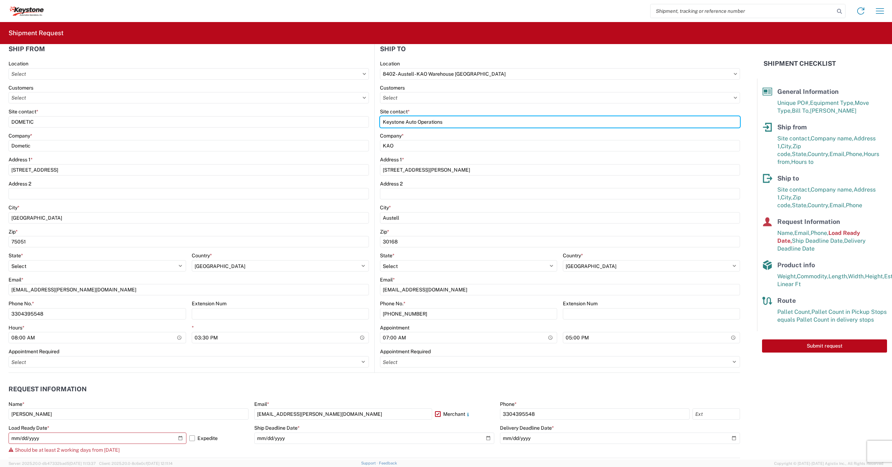
scroll to position [284, 0]
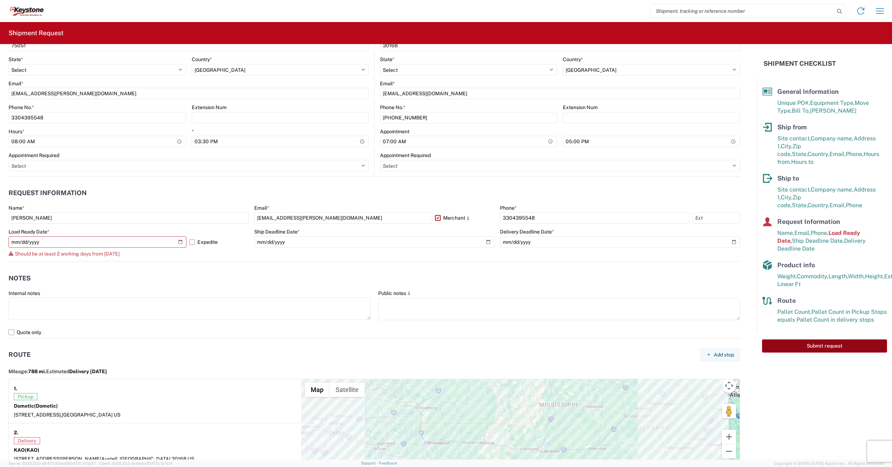
type input "Keystone Auto Operations"
click at [795, 339] on button "Submit request" at bounding box center [824, 345] width 125 height 13
click at [180, 241] on input "[DATE]" at bounding box center [98, 241] width 178 height 11
type input "[DATE]"
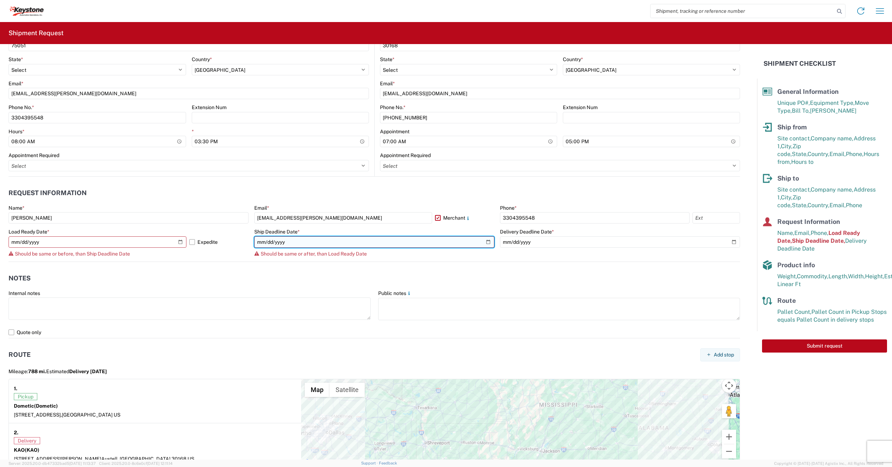
click at [483, 240] on input "[DATE]" at bounding box center [374, 241] width 240 height 11
type input "[DATE]"
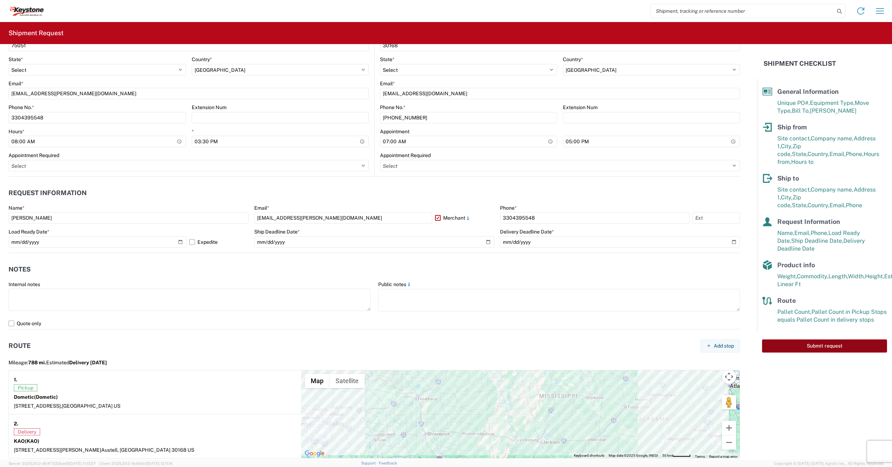
click at [813, 340] on button "Submit request" at bounding box center [824, 345] width 125 height 13
